Goal: Task Accomplishment & Management: Use online tool/utility

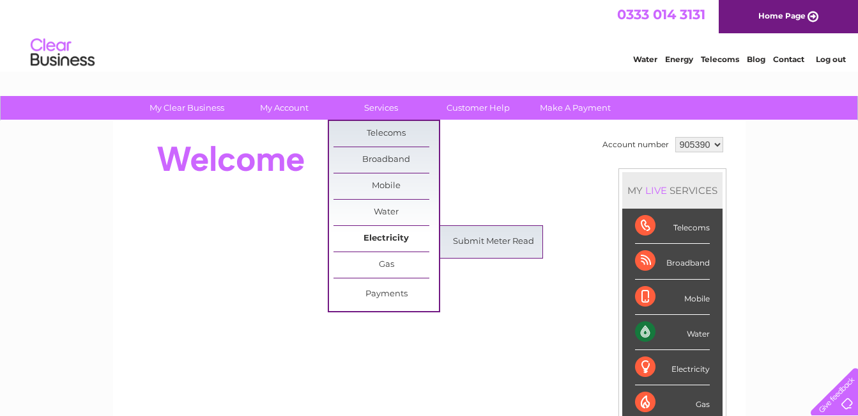
click at [384, 240] on link "Electricity" at bounding box center [386, 239] width 105 height 26
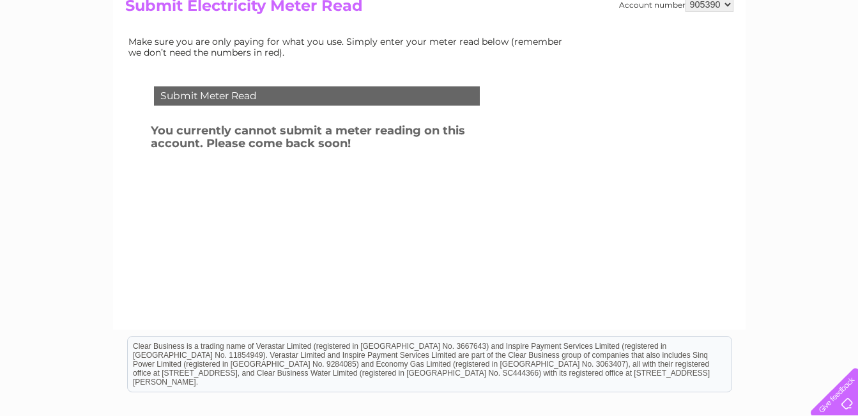
scroll to position [128, 0]
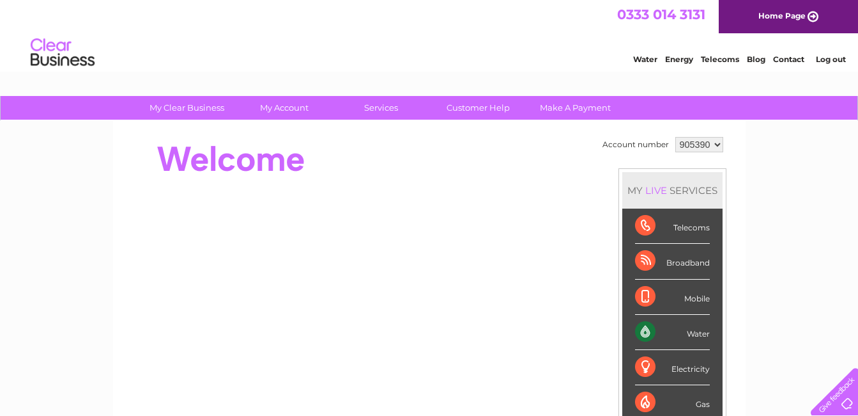
click at [788, 59] on link "Contact" at bounding box center [788, 59] width 31 height 10
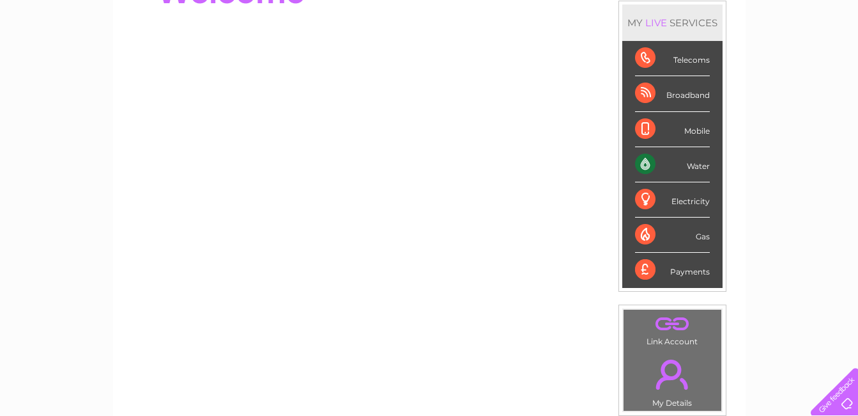
scroll to position [128, 0]
